Goal: Navigation & Orientation: Find specific page/section

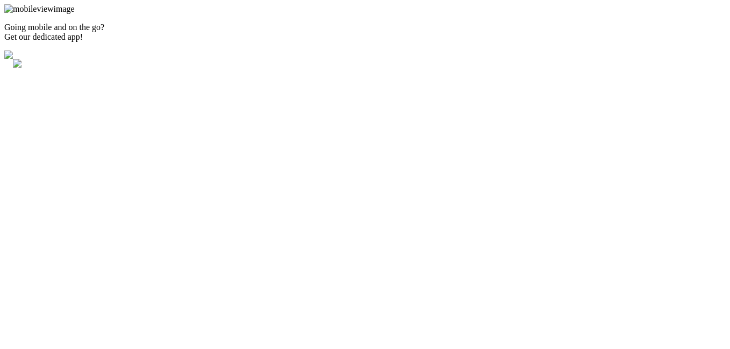
select select "9"
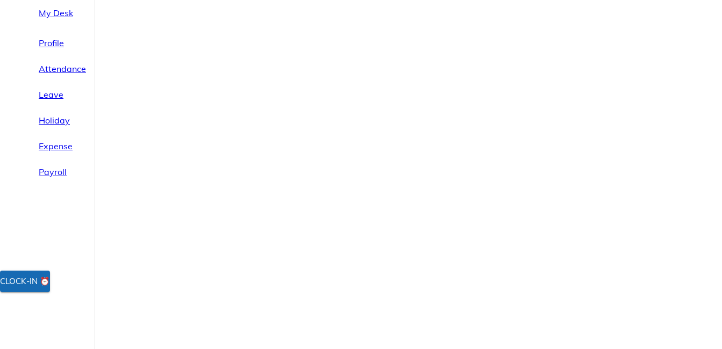
scroll to position [86, 0]
click at [40, 75] on span "Attendance" at bounding box center [62, 68] width 47 height 13
select select "9"
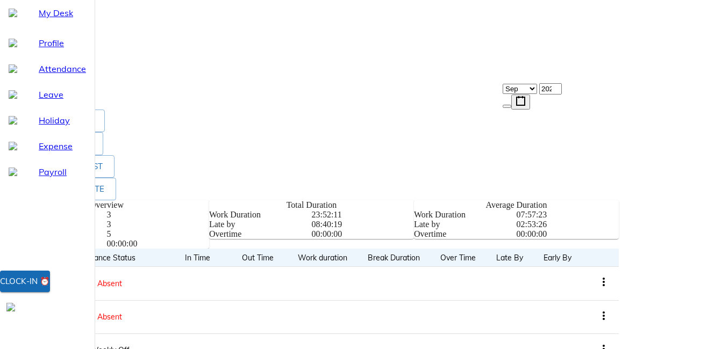
scroll to position [284, 0]
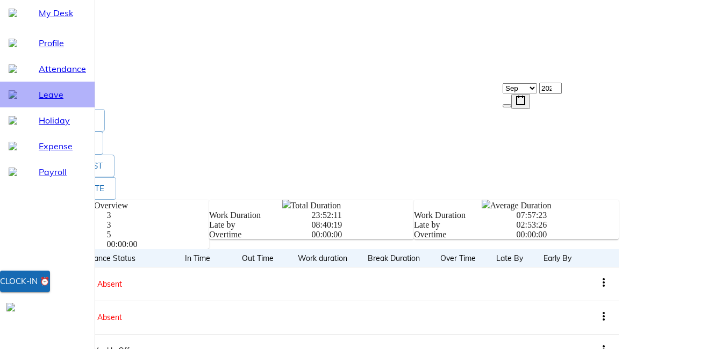
click at [40, 101] on span "Leave" at bounding box center [62, 94] width 47 height 13
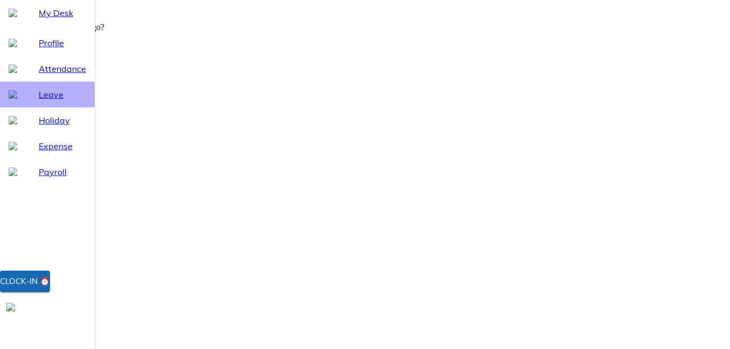
select select "9"
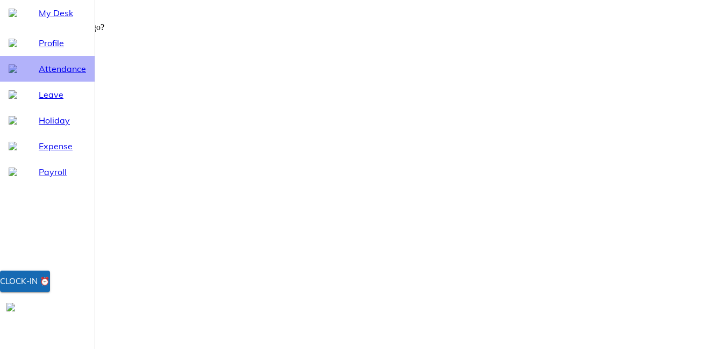
click at [55, 75] on span "Attendance" at bounding box center [62, 68] width 47 height 13
select select "9"
click at [39, 101] on span "Leave" at bounding box center [62, 94] width 47 height 13
select select "9"
drag, startPoint x: 48, startPoint y: 73, endPoint x: 61, endPoint y: 73, distance: 12.9
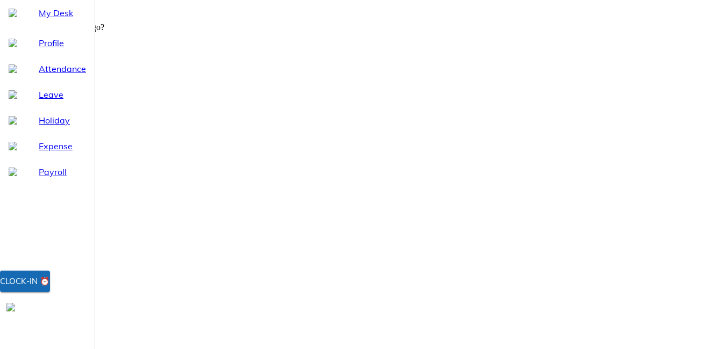
click at [48, 49] on span "Profile" at bounding box center [62, 43] width 47 height 13
click at [46, 49] on span "Profile" at bounding box center [62, 43] width 47 height 13
click at [51, 75] on span "Attendance" at bounding box center [62, 68] width 47 height 13
click at [40, 49] on span "Profile" at bounding box center [62, 43] width 47 height 13
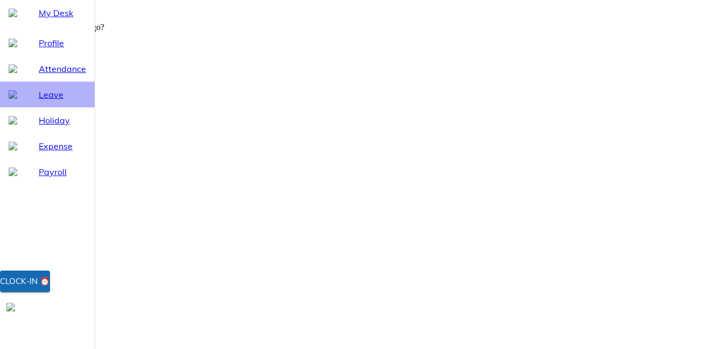
click at [47, 101] on span "Leave" at bounding box center [62, 94] width 47 height 13
select select "9"
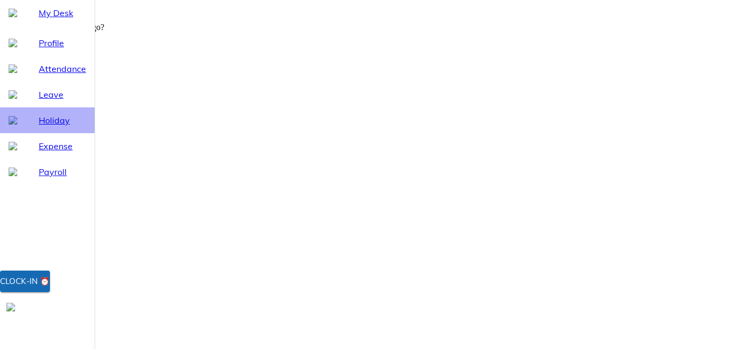
click at [51, 127] on span "Holiday" at bounding box center [62, 120] width 47 height 13
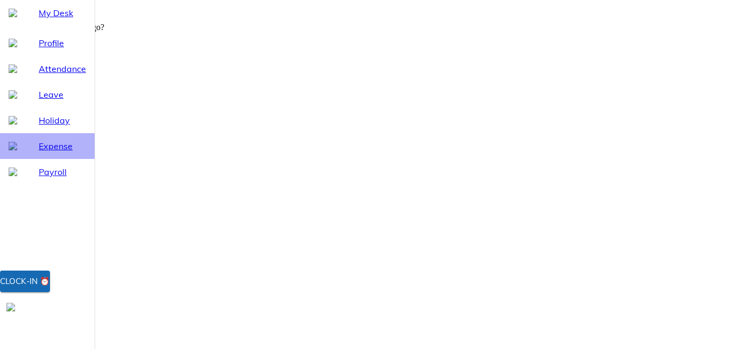
click at [54, 153] on span "Expense" at bounding box center [62, 146] width 47 height 13
select select "9"
click at [40, 185] on div "Payroll" at bounding box center [47, 172] width 95 height 26
